Goal: Information Seeking & Learning: Learn about a topic

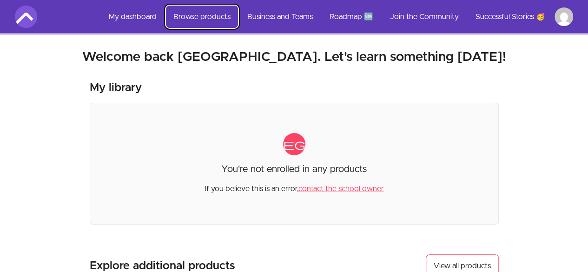
click at [192, 16] on link "Browse products" at bounding box center [202, 17] width 72 height 22
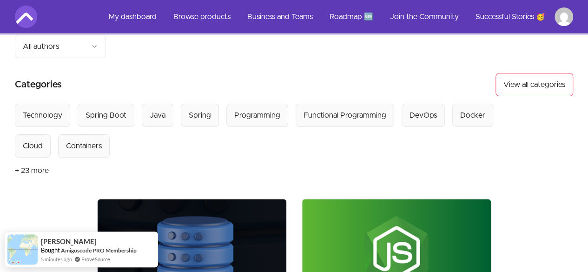
scroll to position [68, 0]
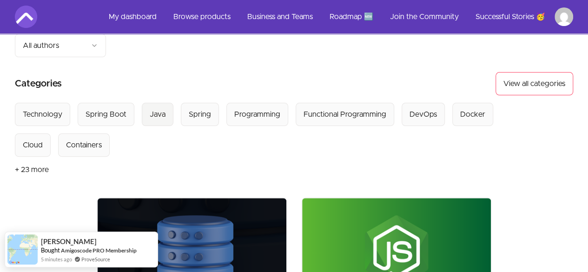
click at [153, 109] on div "Java" at bounding box center [158, 114] width 16 height 11
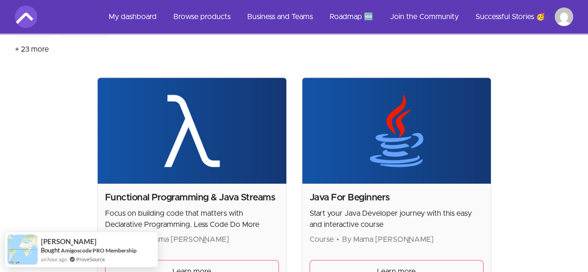
scroll to position [189, 0]
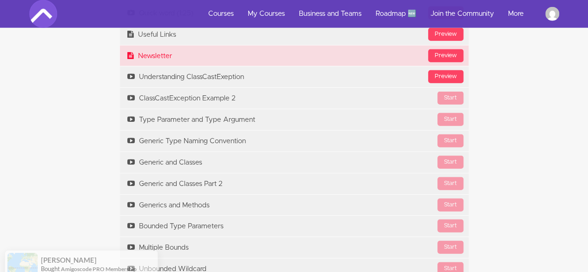
scroll to position [1164, 0]
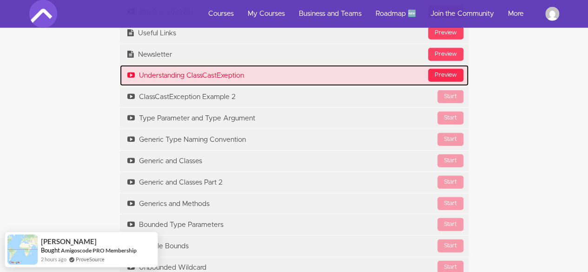
click at [442, 70] on div "Preview" at bounding box center [445, 75] width 35 height 13
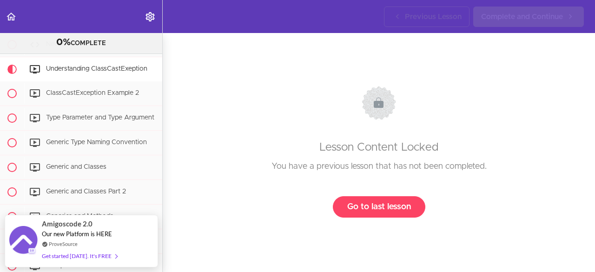
scroll to position [51, 0]
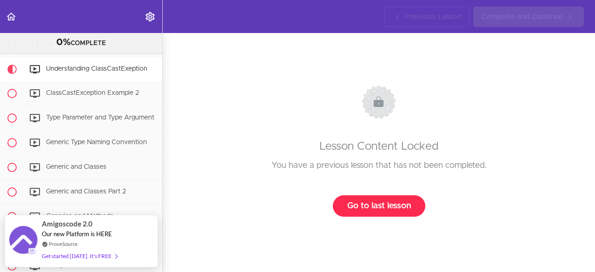
click at [372, 197] on link "Go to last lesson" at bounding box center [379, 205] width 92 height 21
